Goal: Task Accomplishment & Management: Manage account settings

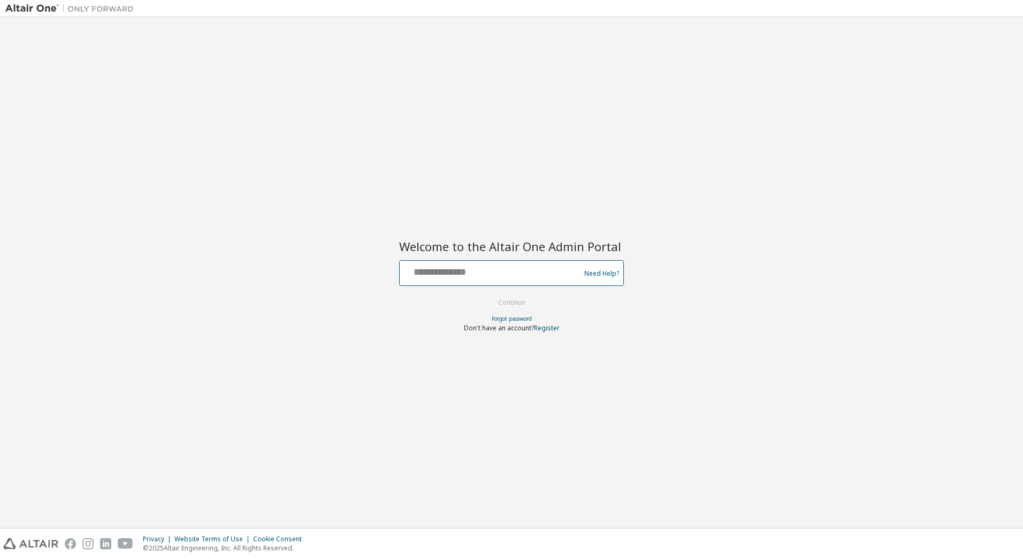
click at [451, 273] on input "text" at bounding box center [491, 271] width 175 height 16
type input "**********"
click at [531, 299] on button "Continue" at bounding box center [512, 302] width 50 height 16
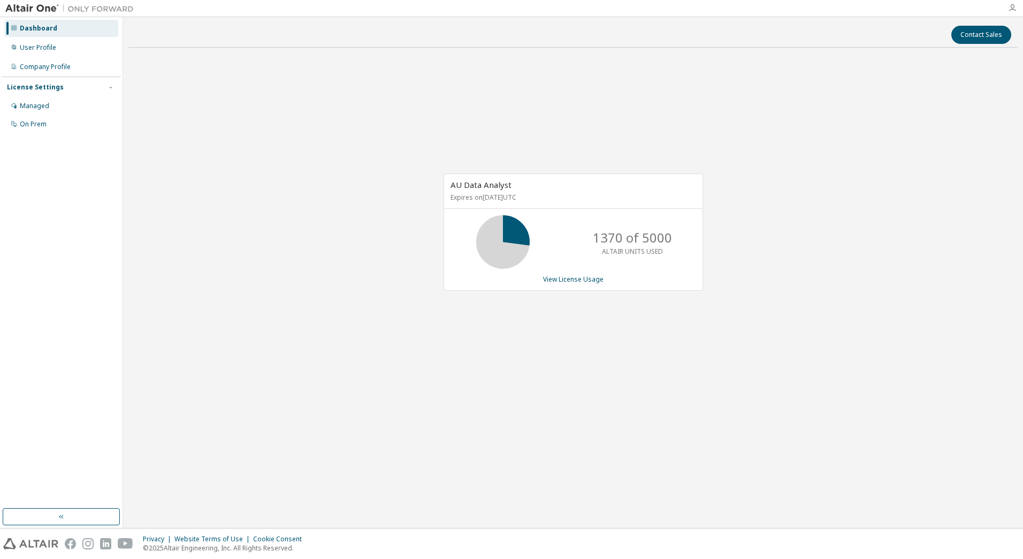
click at [1013, 10] on icon "button" at bounding box center [1012, 8] width 9 height 9
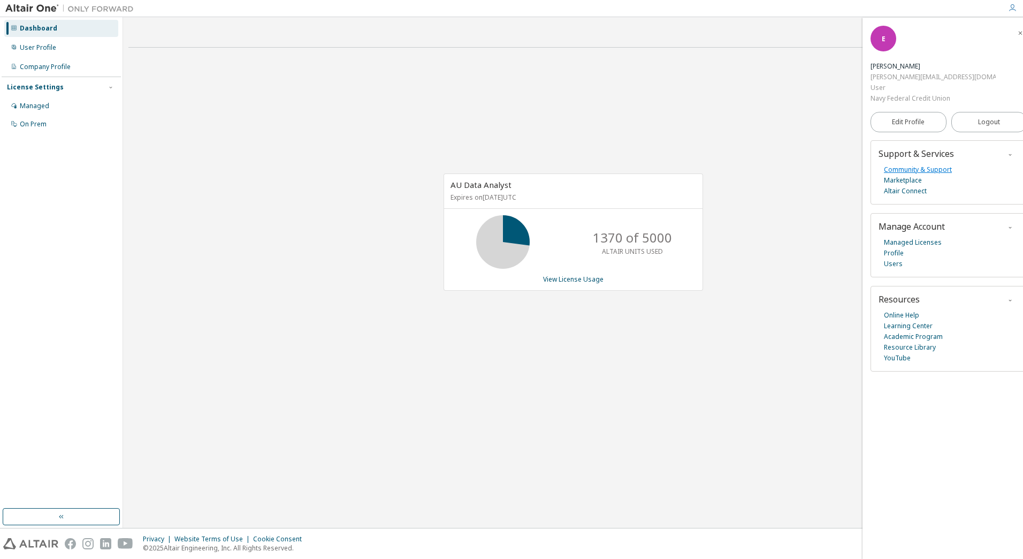
click at [912, 164] on link "Community & Support" at bounding box center [918, 169] width 68 height 11
click at [904, 237] on link "Managed Licenses" at bounding box center [913, 242] width 58 height 11
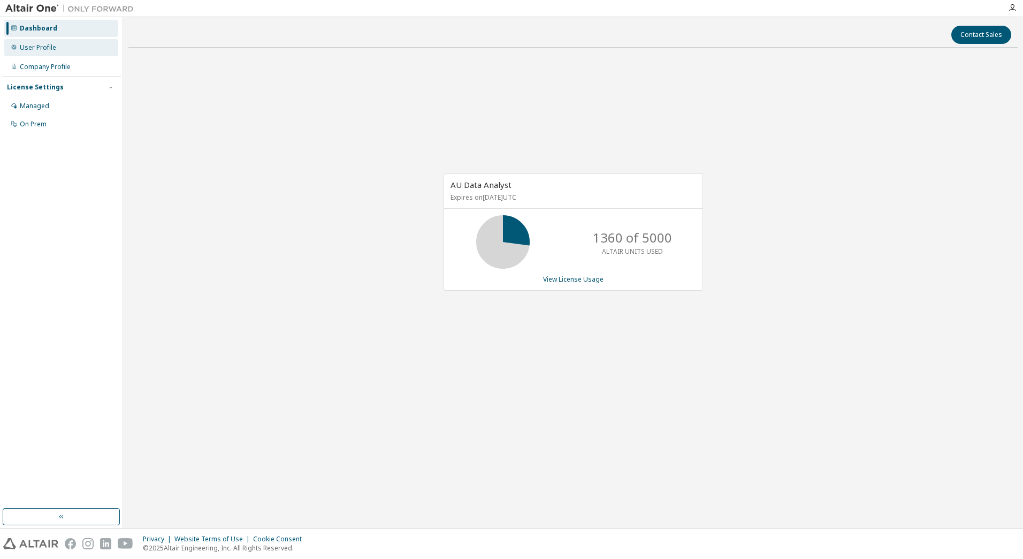
click at [69, 55] on div "User Profile" at bounding box center [61, 47] width 114 height 17
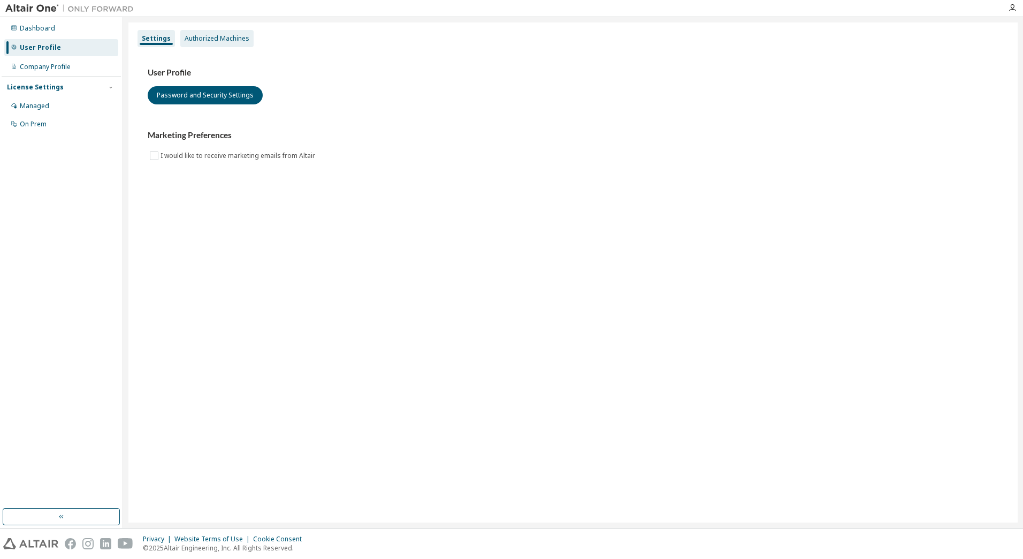
click at [212, 39] on div "Authorized Machines" at bounding box center [217, 38] width 65 height 9
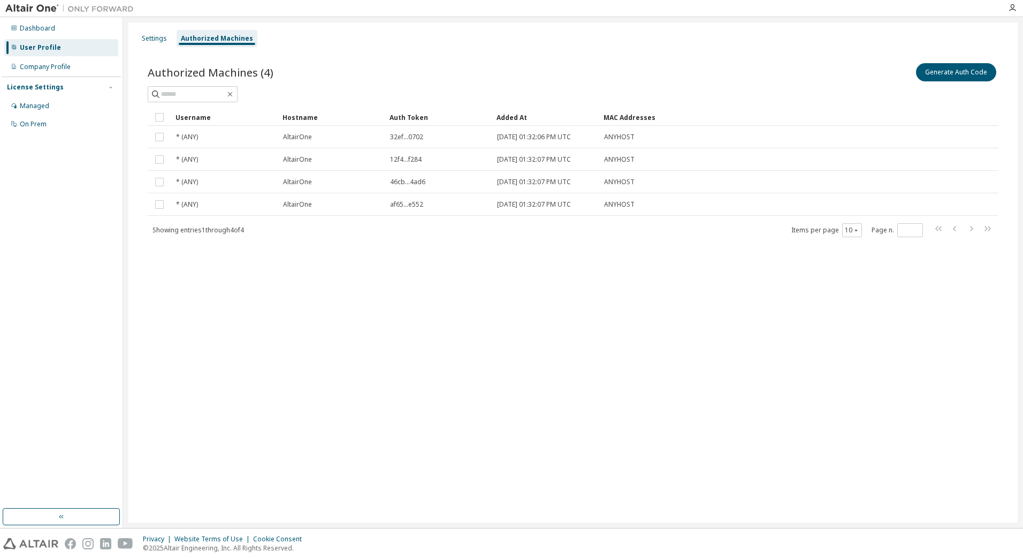
click at [196, 78] on span "Authorized Machines (4)" at bounding box center [211, 72] width 126 height 15
click at [157, 41] on div "Settings" at bounding box center [154, 38] width 25 height 9
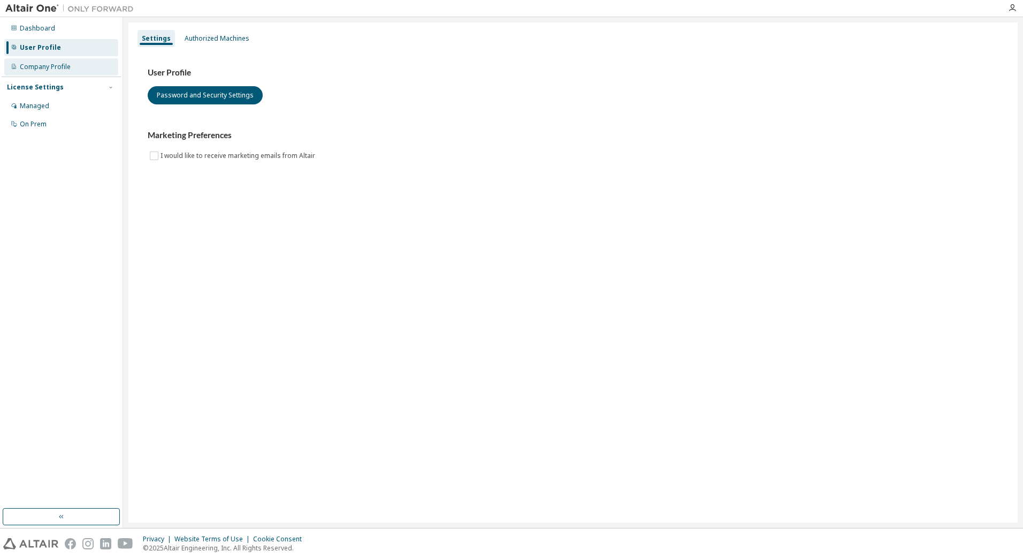
click at [47, 66] on div "Company Profile" at bounding box center [45, 67] width 51 height 9
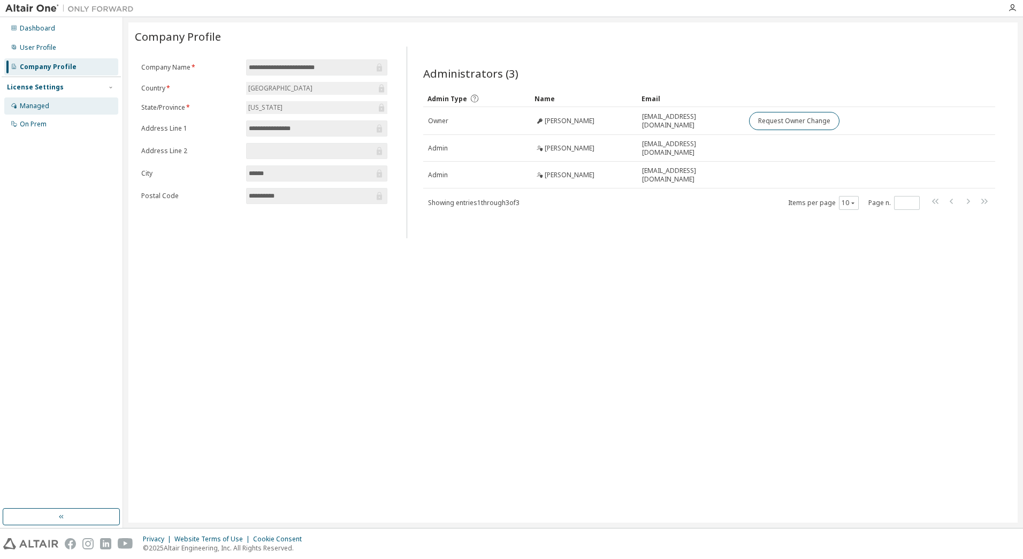
click at [26, 105] on div "Managed" at bounding box center [34, 106] width 29 height 9
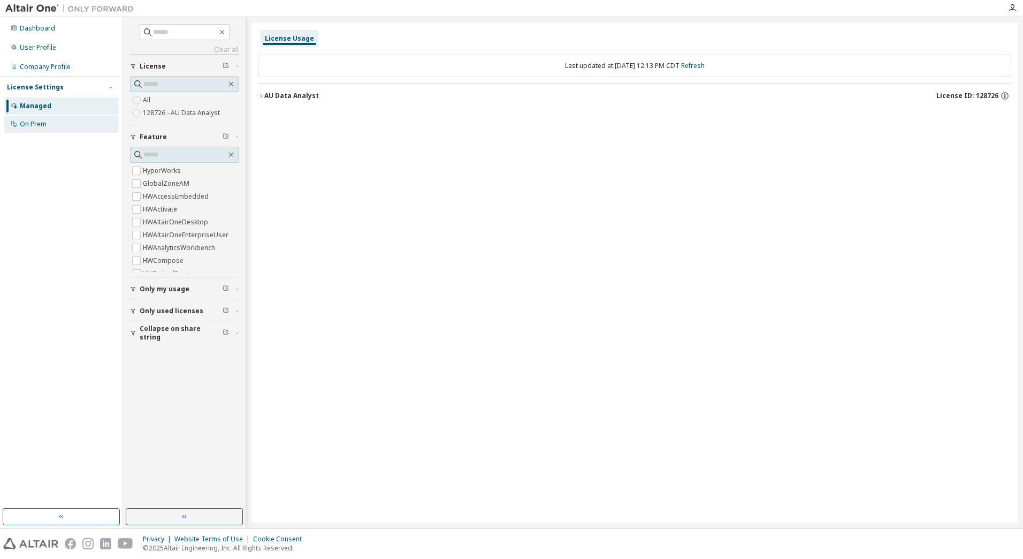
click at [25, 126] on div "On Prem" at bounding box center [33, 124] width 27 height 9
